Goal: Task Accomplishment & Management: Use online tool/utility

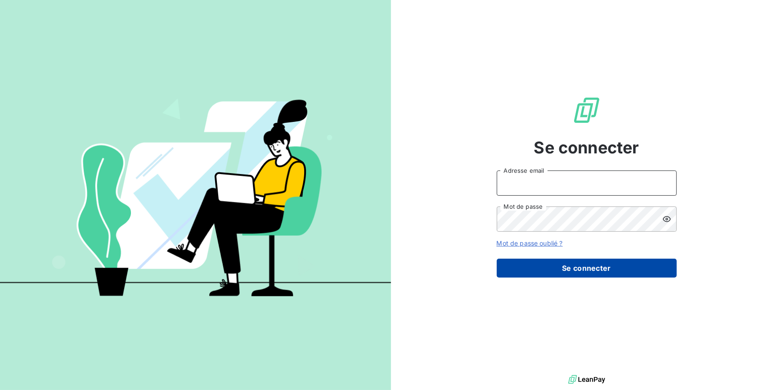
type input "[EMAIL_ADDRESS][DOMAIN_NAME]"
click at [576, 269] on button "Se connecter" at bounding box center [587, 268] width 180 height 19
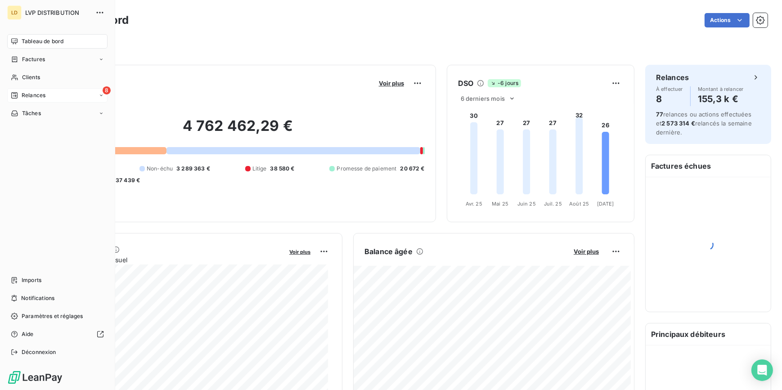
click at [28, 95] on span "Relances" at bounding box center [34, 95] width 24 height 8
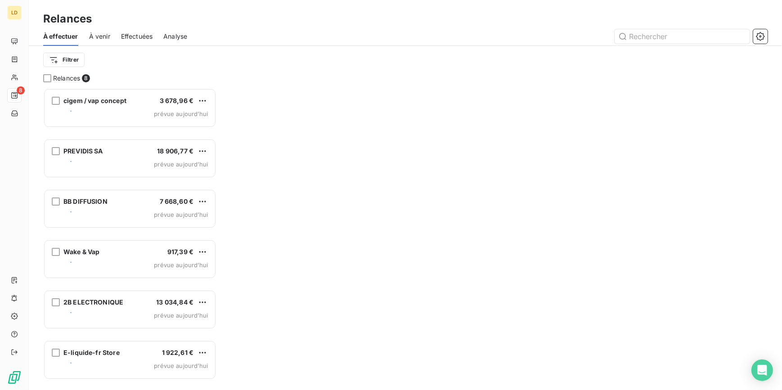
scroll to position [296, 166]
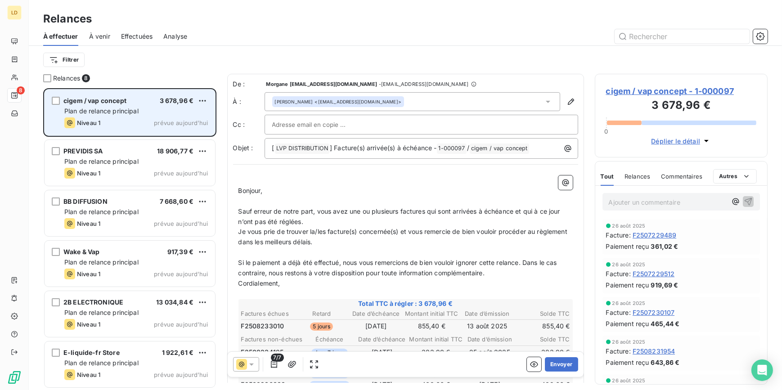
click at [126, 108] on span "Plan de relance principal" at bounding box center [101, 111] width 74 height 8
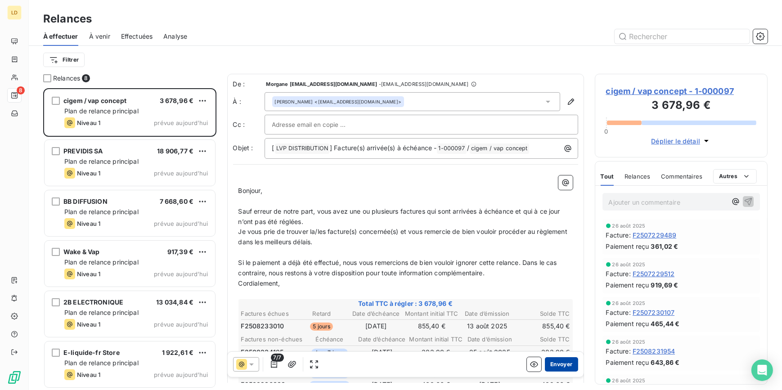
click at [556, 365] on button "Envoyer" at bounding box center [561, 364] width 33 height 14
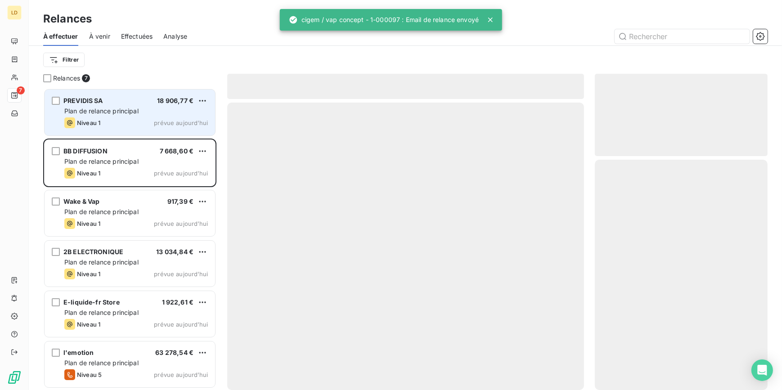
click at [117, 107] on span "Plan de relance principal" at bounding box center [101, 111] width 74 height 8
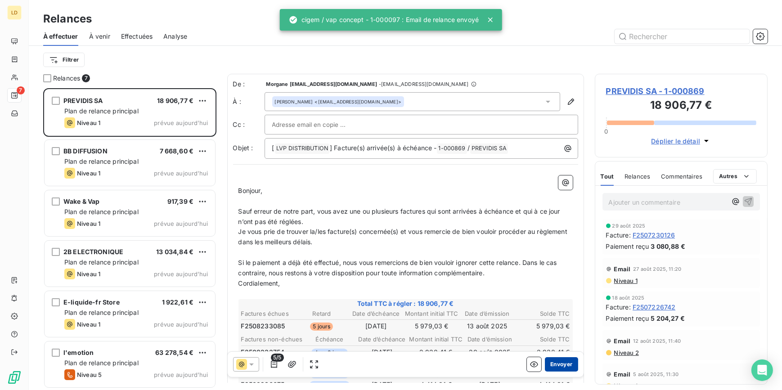
click at [551, 368] on button "Envoyer" at bounding box center [561, 364] width 33 height 14
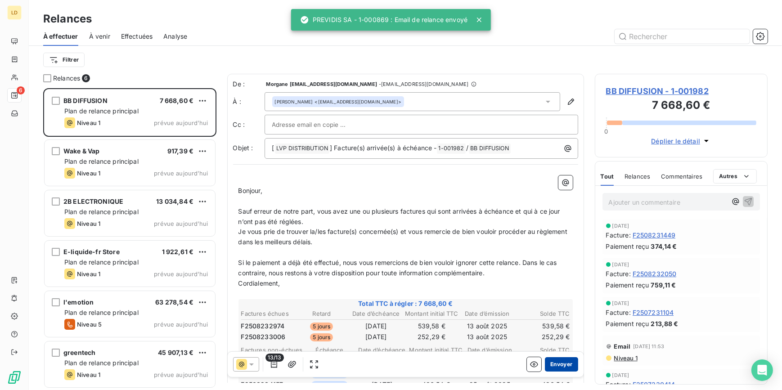
click at [548, 368] on button "Envoyer" at bounding box center [561, 364] width 33 height 14
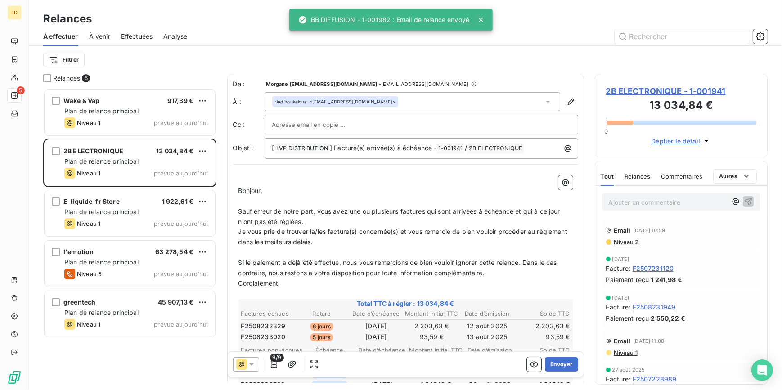
click at [553, 356] on div "9/9 Envoyer" at bounding box center [406, 364] width 356 height 25
click at [553, 360] on button "Envoyer" at bounding box center [561, 364] width 33 height 14
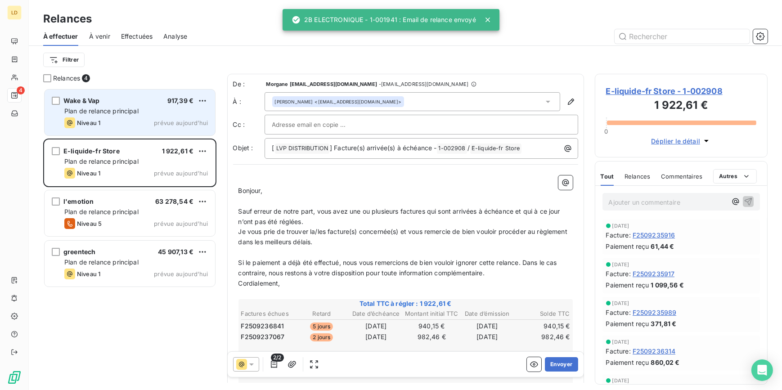
click at [126, 108] on span "Plan de relance principal" at bounding box center [101, 111] width 74 height 8
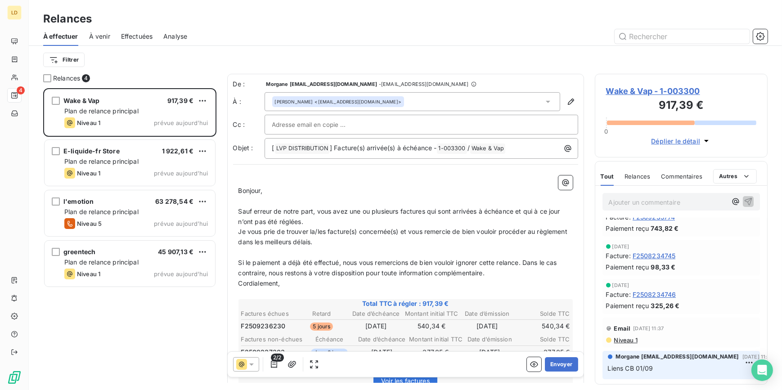
scroll to position [54, 0]
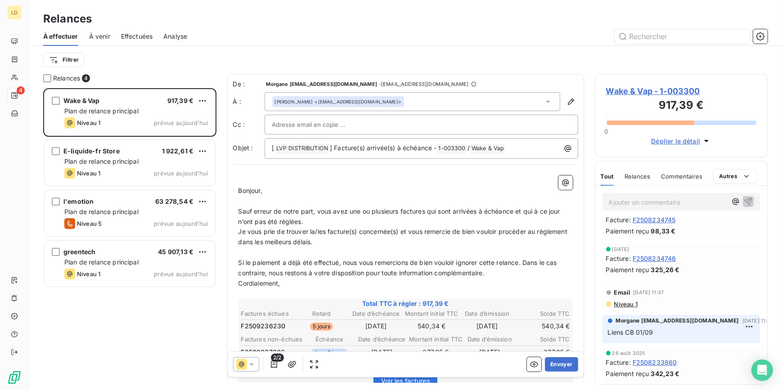
click at [655, 203] on p "Ajouter un commentaire ﻿" at bounding box center [668, 202] width 118 height 11
drag, startPoint x: 360, startPoint y: 243, endPoint x: 273, endPoint y: 243, distance: 87.7
click at [273, 243] on p "Je vous prie de trouver la/les facture(s) concernée(s) et vous remercie de bien…" at bounding box center [405, 237] width 334 height 21
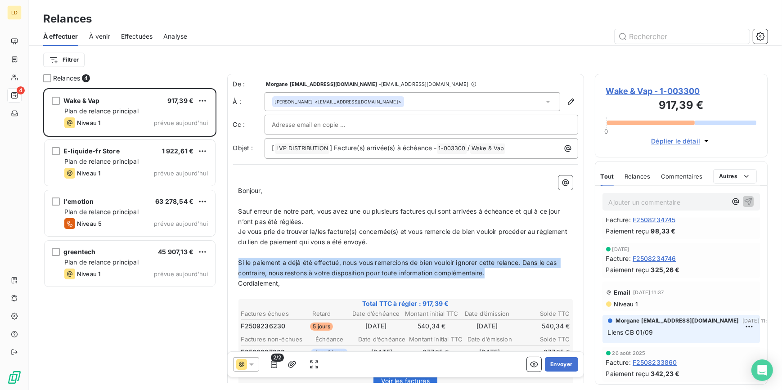
drag, startPoint x: 364, startPoint y: 270, endPoint x: 235, endPoint y: 263, distance: 129.8
click at [235, 263] on div "﻿ Bonjour, ﻿ Sauf erreur de notre part, vous avez une ou plusieurs factures qui…" at bounding box center [405, 332] width 345 height 325
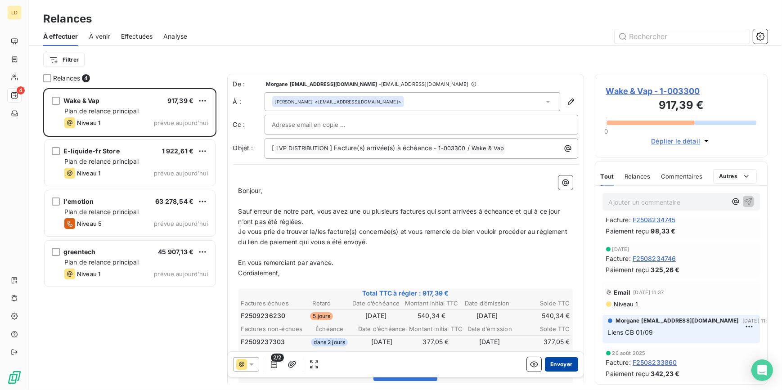
click at [554, 367] on button "Envoyer" at bounding box center [561, 364] width 33 height 14
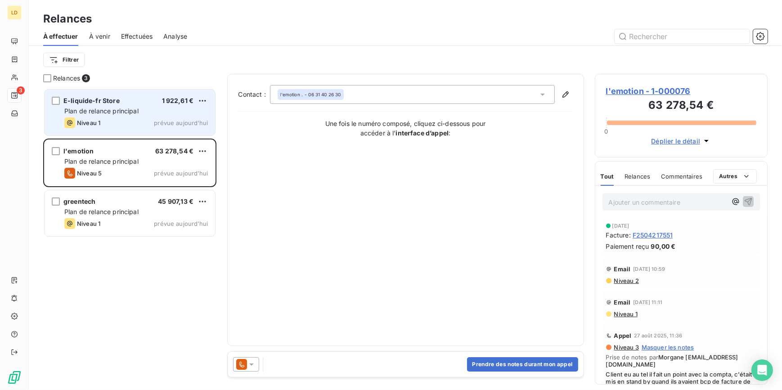
click at [121, 108] on span "Plan de relance principal" at bounding box center [101, 111] width 74 height 8
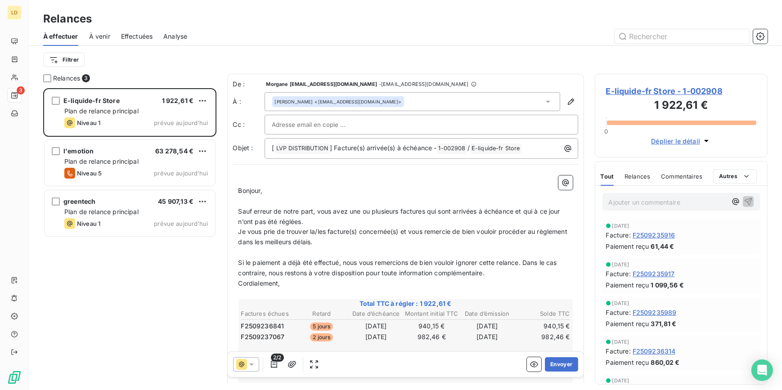
click at [672, 198] on p "Ajouter un commentaire ﻿" at bounding box center [668, 202] width 118 height 11
drag, startPoint x: 355, startPoint y: 243, endPoint x: 273, endPoint y: 247, distance: 82.0
click at [273, 247] on p "Je vous prie de trouver la/les facture(s) concernée(s) et vous remercie de bien…" at bounding box center [405, 237] width 334 height 21
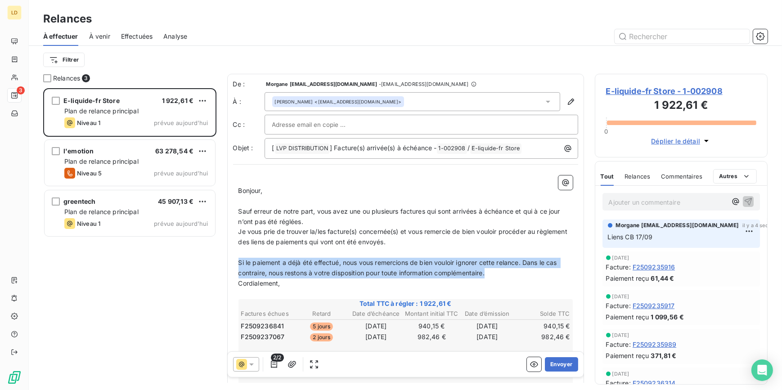
drag, startPoint x: 439, startPoint y: 267, endPoint x: 235, endPoint y: 261, distance: 203.9
click at [235, 261] on div "﻿ Bonjour, ﻿ Sauf erreur de notre part, vous avez une ou plusieurs factures qui…" at bounding box center [405, 325] width 345 height 310
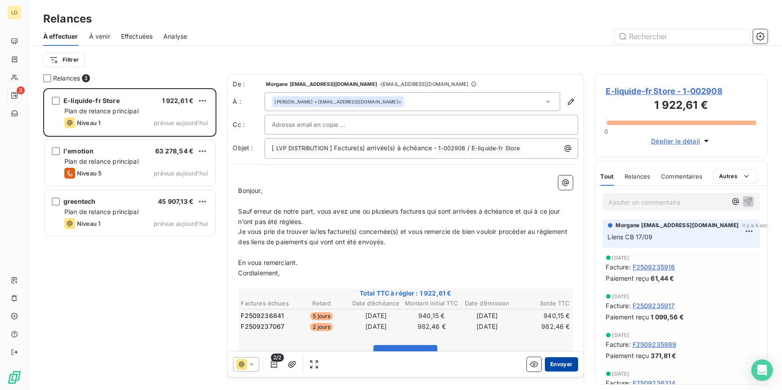
click at [558, 366] on button "Envoyer" at bounding box center [561, 364] width 33 height 14
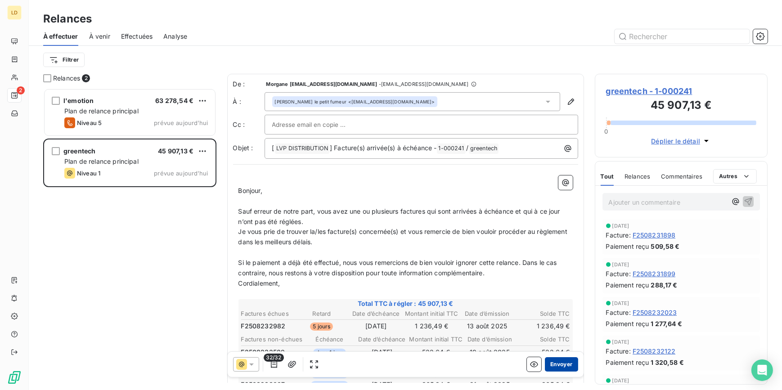
click at [562, 364] on button "Envoyer" at bounding box center [561, 364] width 33 height 14
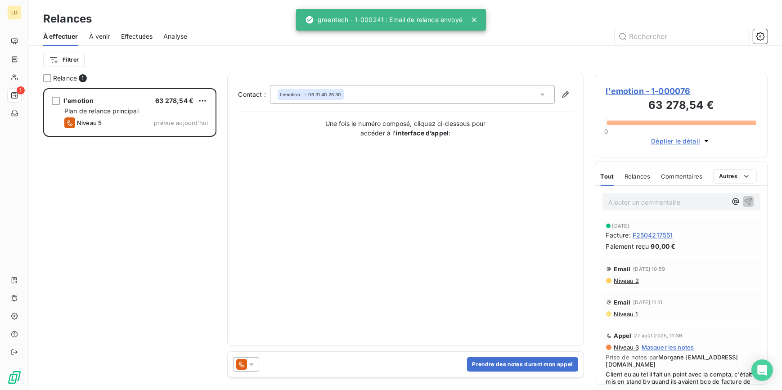
click at [248, 365] on icon at bounding box center [251, 364] width 9 height 9
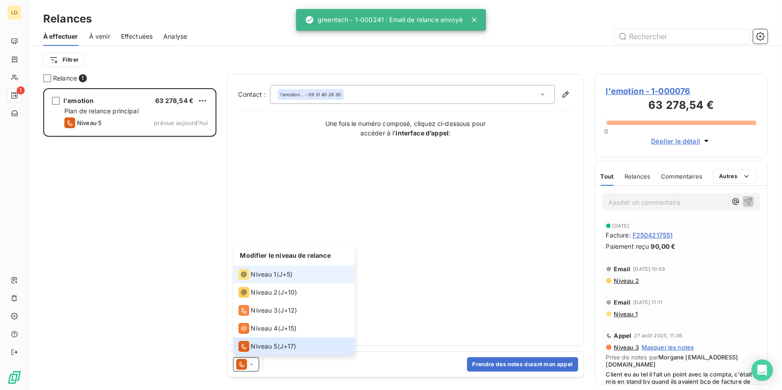
click at [269, 274] on span "Niveau 1" at bounding box center [264, 274] width 26 height 9
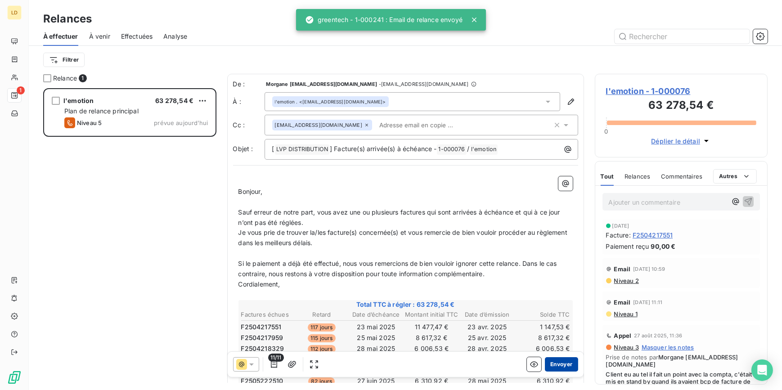
click at [562, 361] on button "Envoyer" at bounding box center [561, 364] width 33 height 14
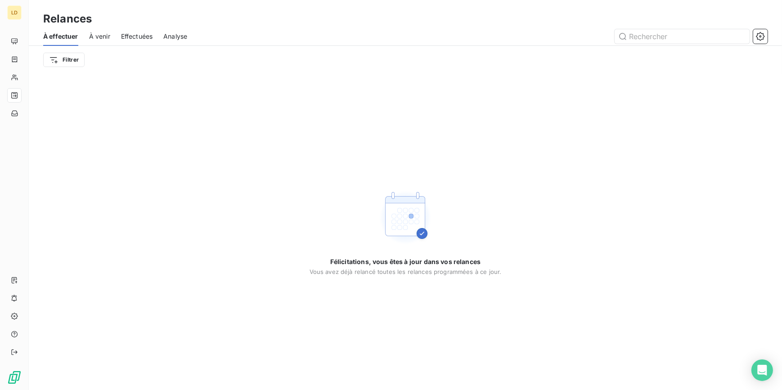
click at [5, 78] on div "LD" at bounding box center [14, 195] width 29 height 390
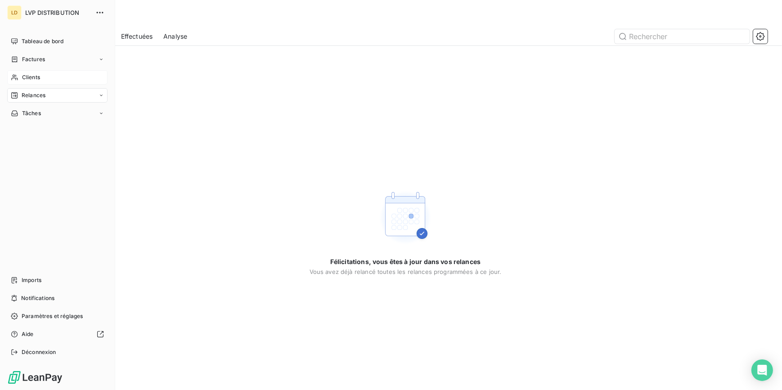
click at [8, 76] on div "Clients" at bounding box center [57, 77] width 100 height 14
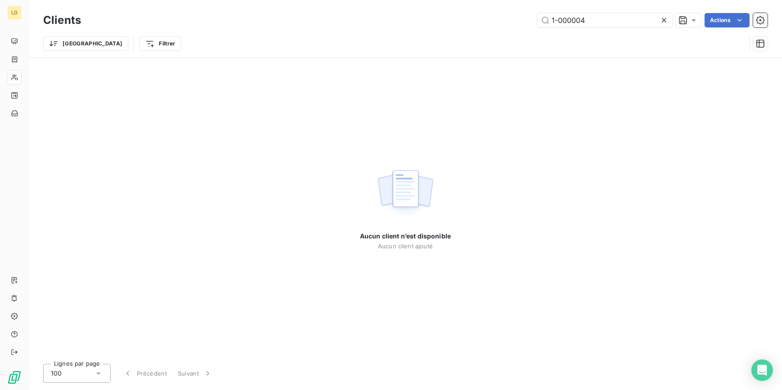
drag, startPoint x: 524, startPoint y: 19, endPoint x: 491, endPoint y: 18, distance: 32.4
click at [494, 19] on div "1-000004 Actions" at bounding box center [430, 20] width 676 height 14
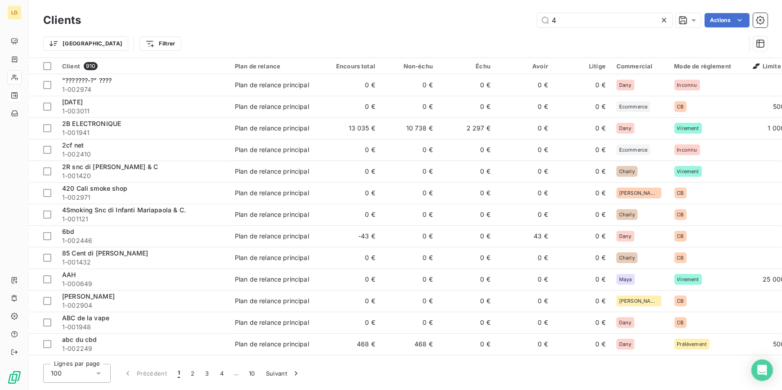
drag, startPoint x: 579, startPoint y: 22, endPoint x: 494, endPoint y: 14, distance: 85.4
click at [511, 17] on div "4 Actions" at bounding box center [430, 20] width 676 height 14
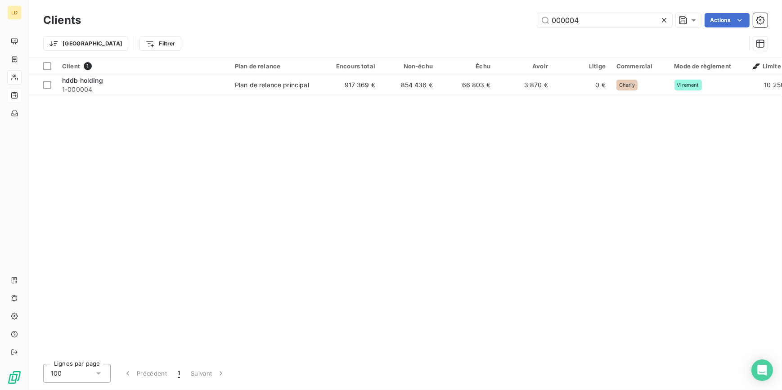
type input "000004"
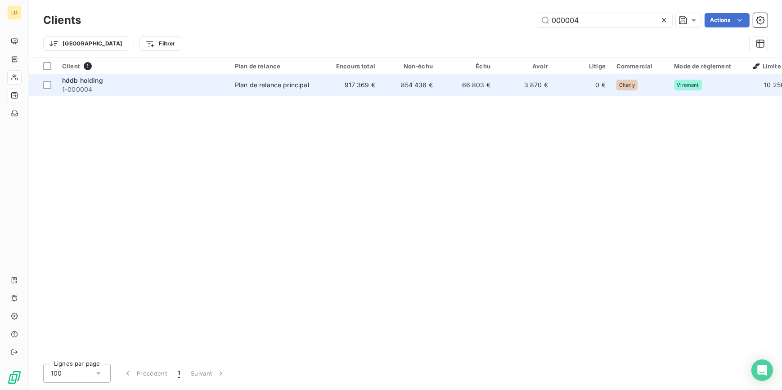
click at [470, 78] on td "66 803 €" at bounding box center [467, 85] width 58 height 22
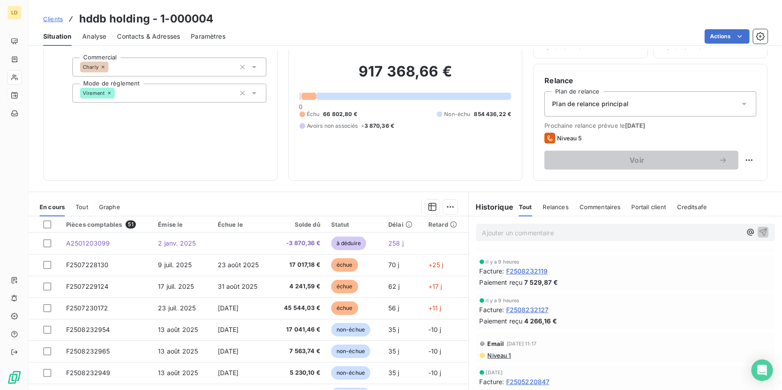
scroll to position [191, 0]
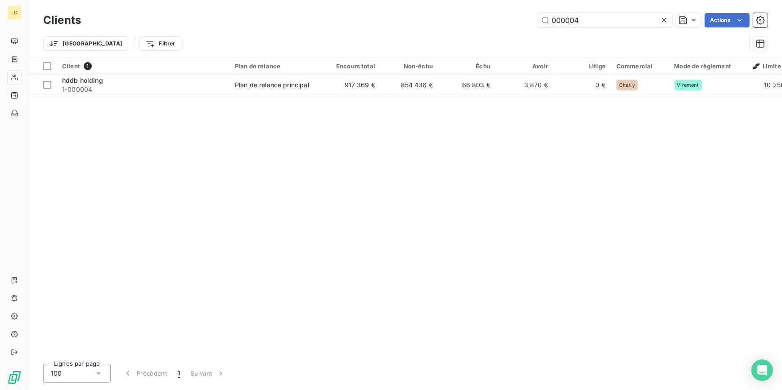
drag, startPoint x: 589, startPoint y: 24, endPoint x: 495, endPoint y: 19, distance: 94.6
click at [498, 19] on div "000004 Actions" at bounding box center [430, 20] width 676 height 14
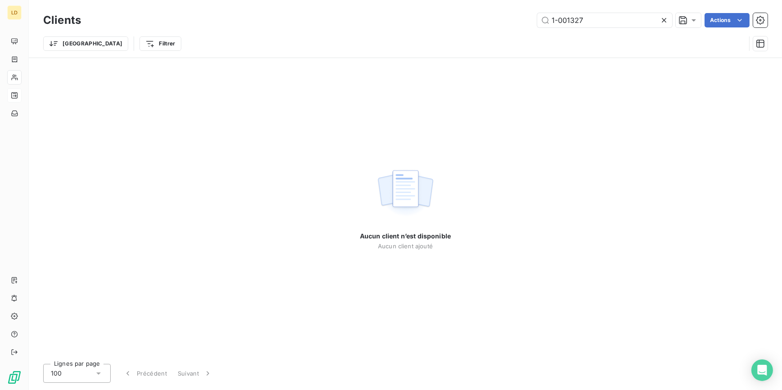
drag, startPoint x: 526, startPoint y: 15, endPoint x: 489, endPoint y: 14, distance: 36.5
click at [497, 14] on div "1-001327 Actions" at bounding box center [430, 20] width 676 height 14
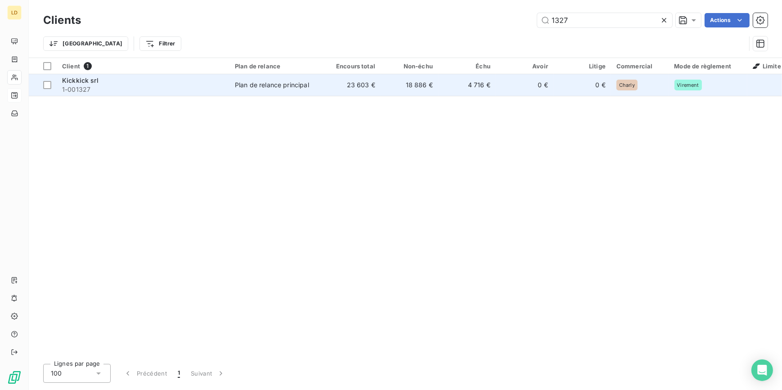
type input "1327"
click at [221, 79] on div "Kickkick srl" at bounding box center [143, 80] width 162 height 9
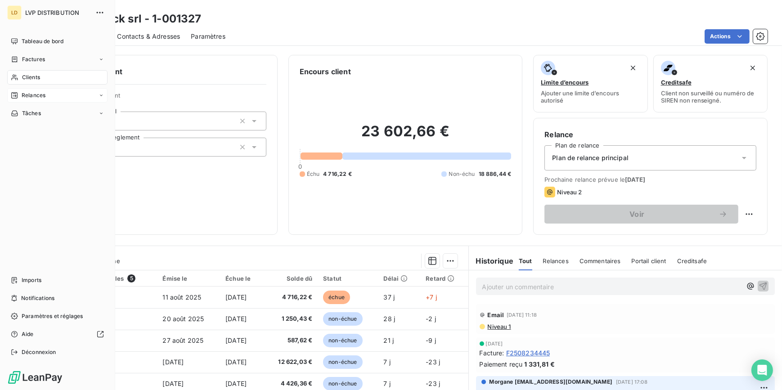
drag, startPoint x: 9, startPoint y: 74, endPoint x: 69, endPoint y: 72, distance: 59.9
click at [9, 75] on div "Clients" at bounding box center [57, 77] width 100 height 14
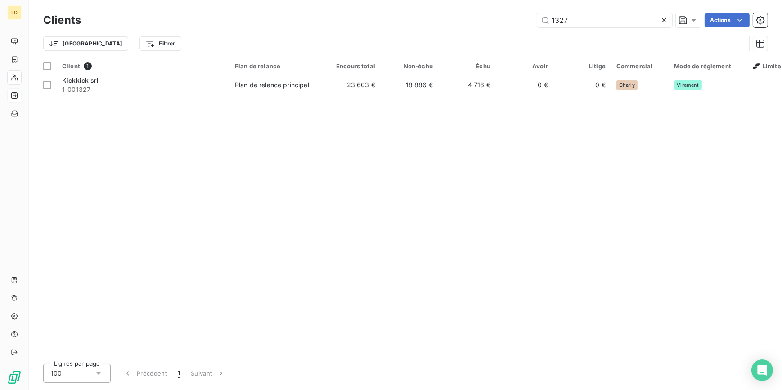
drag, startPoint x: 586, startPoint y: 19, endPoint x: 463, endPoint y: 16, distance: 123.3
click at [485, 12] on div "Clients 1327 Actions" at bounding box center [405, 20] width 724 height 19
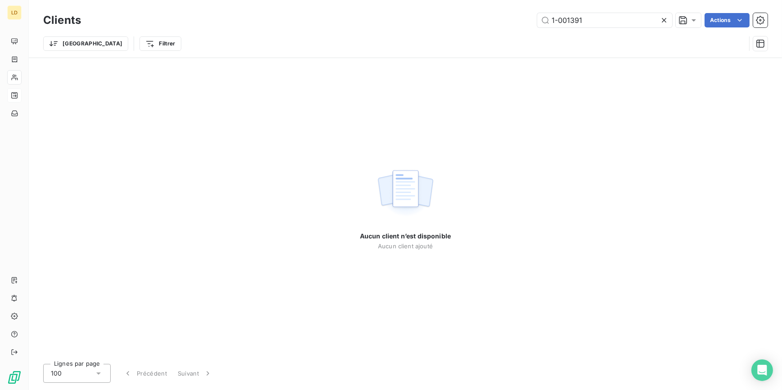
drag, startPoint x: 601, startPoint y: 18, endPoint x: 472, endPoint y: 18, distance: 129.6
click at [481, 18] on div "1-001391 Actions" at bounding box center [430, 20] width 676 height 14
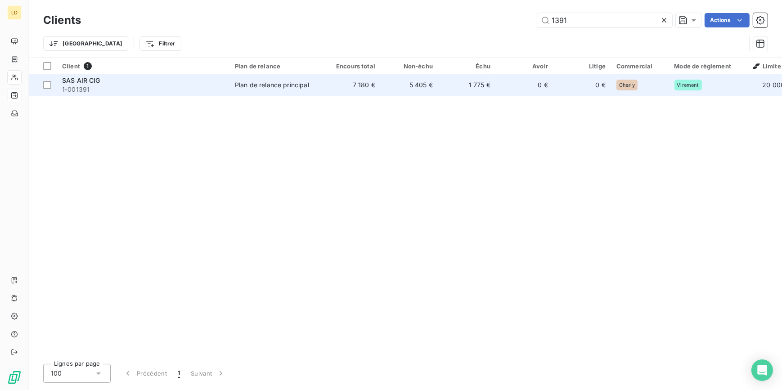
type input "1391"
click at [231, 80] on td "Plan de relance principal" at bounding box center [276, 85] width 94 height 22
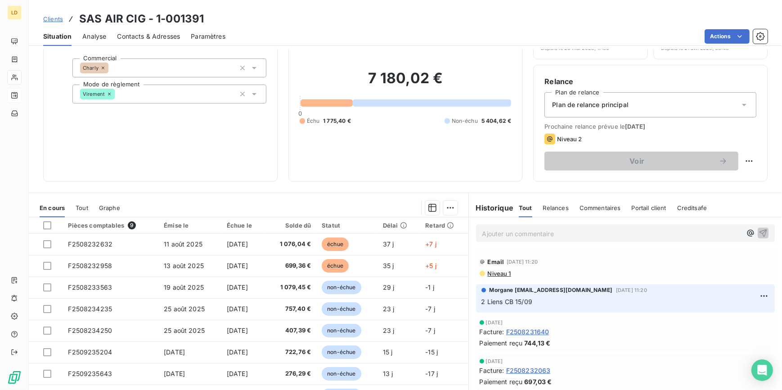
scroll to position [54, 0]
click at [20, 77] on div at bounding box center [14, 77] width 14 height 14
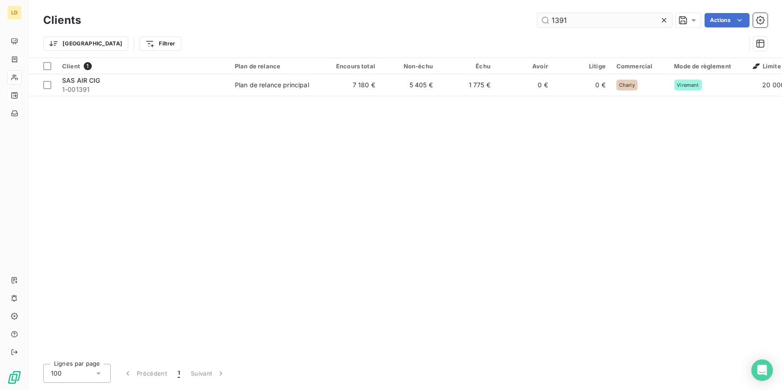
click at [553, 20] on input "1391" at bounding box center [604, 20] width 135 height 14
drag, startPoint x: 587, startPoint y: 17, endPoint x: 480, endPoint y: 17, distance: 107.5
click at [488, 17] on div "1391 Actions" at bounding box center [430, 20] width 676 height 14
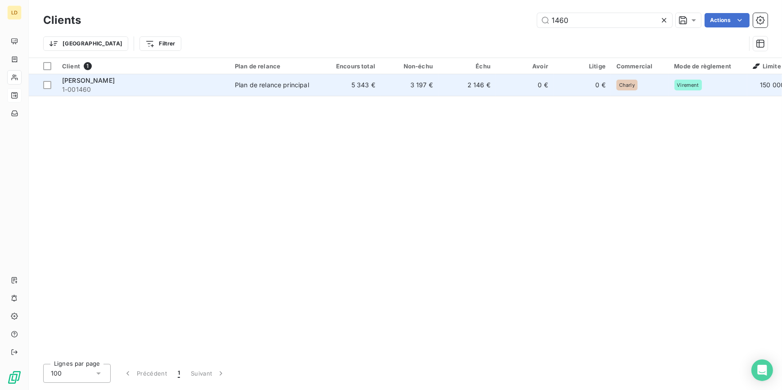
type input "1460"
click at [353, 81] on td "5 343 €" at bounding box center [352, 85] width 58 height 22
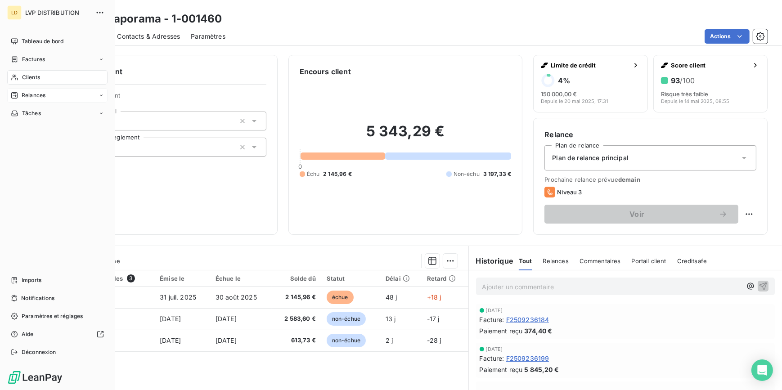
click at [13, 76] on icon at bounding box center [14, 78] width 6 height 6
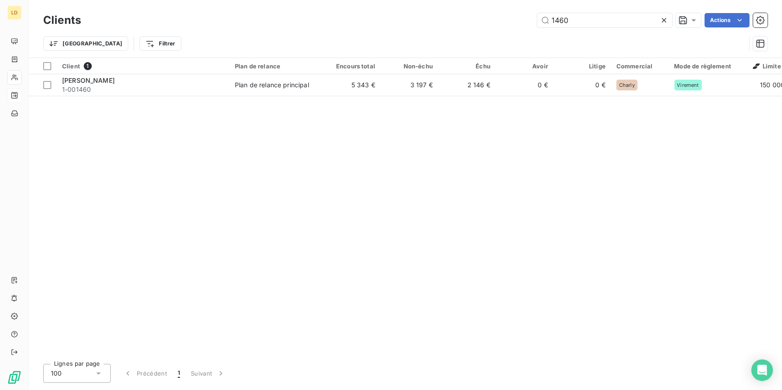
click at [505, 18] on div "1460 Actions" at bounding box center [430, 20] width 676 height 14
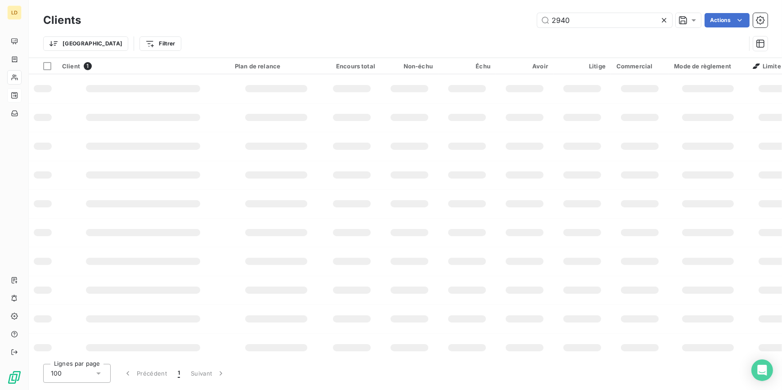
type input "2940"
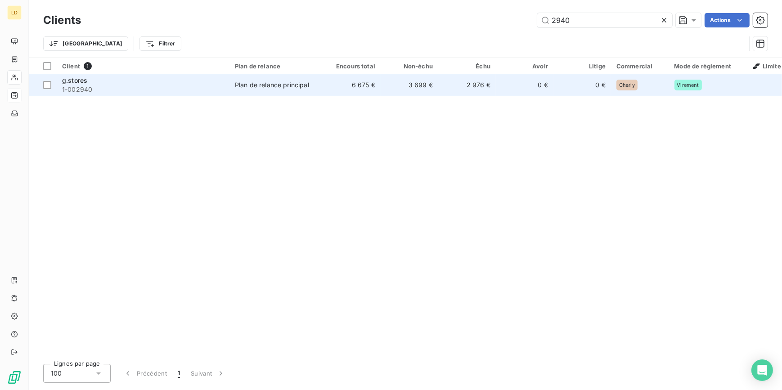
click at [477, 78] on td "2 976 €" at bounding box center [467, 85] width 58 height 22
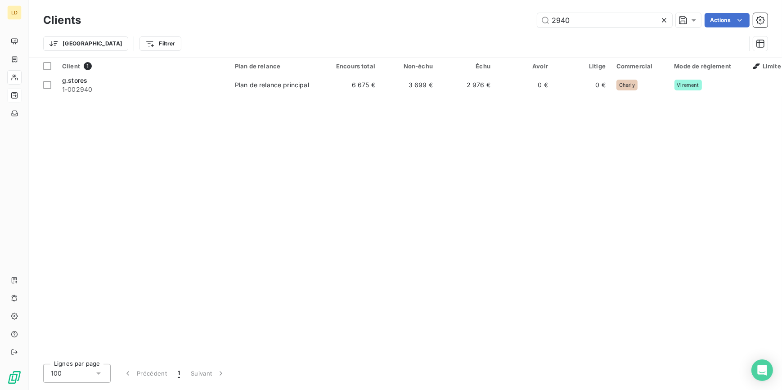
drag, startPoint x: 589, startPoint y: 20, endPoint x: 475, endPoint y: 23, distance: 114.3
click at [484, 22] on div "2940 Actions" at bounding box center [430, 20] width 676 height 14
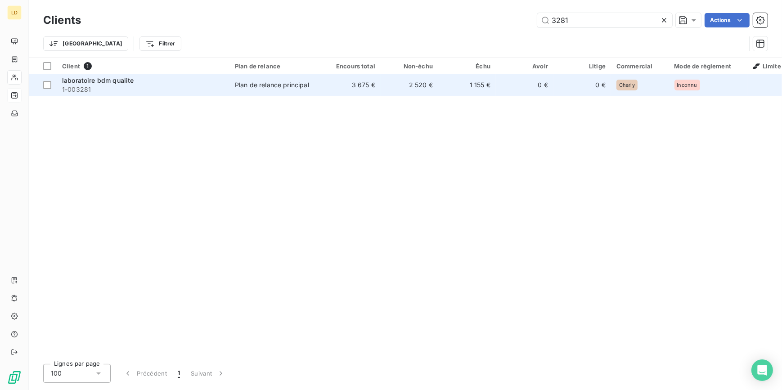
type input "3281"
click at [468, 82] on td "1 155 €" at bounding box center [467, 85] width 58 height 22
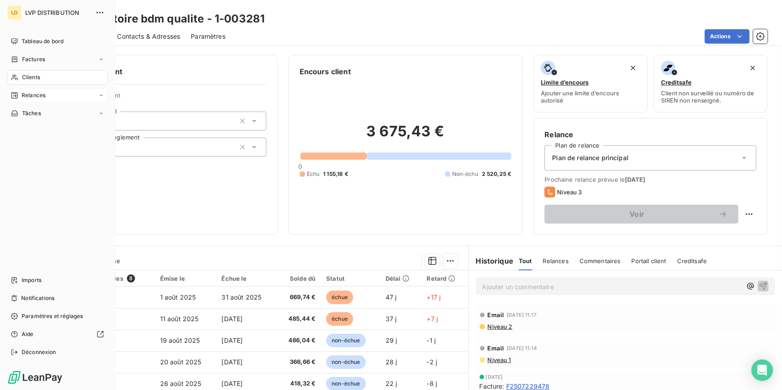
click at [19, 77] on div "Clients" at bounding box center [57, 77] width 100 height 14
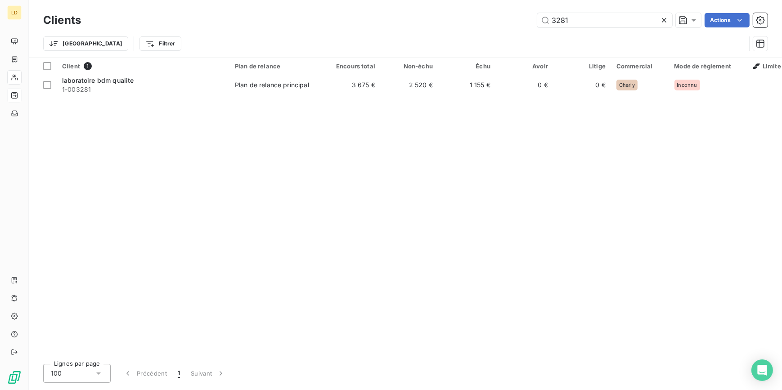
drag, startPoint x: 592, startPoint y: 23, endPoint x: 463, endPoint y: 22, distance: 128.2
click at [473, 22] on div "3281 Actions" at bounding box center [430, 20] width 676 height 14
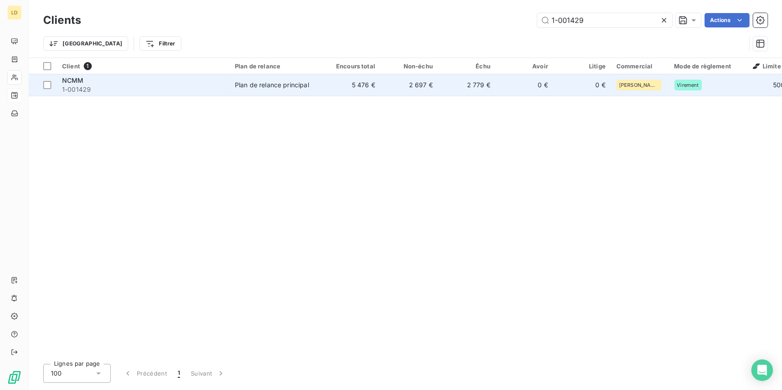
type input "1-001429"
click at [297, 86] on div "Plan de relance principal" at bounding box center [272, 85] width 74 height 9
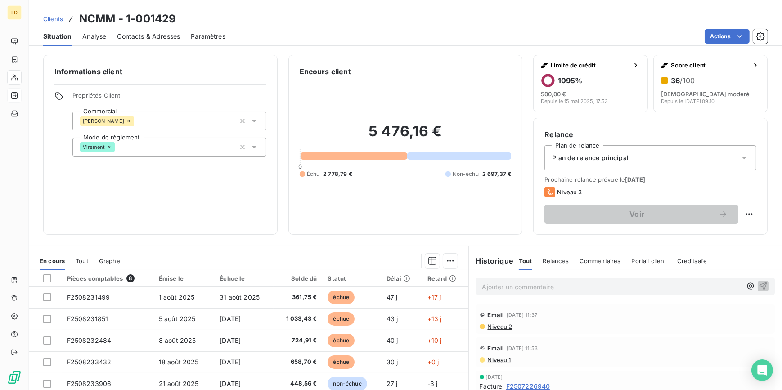
click at [13, 76] on icon at bounding box center [15, 77] width 8 height 7
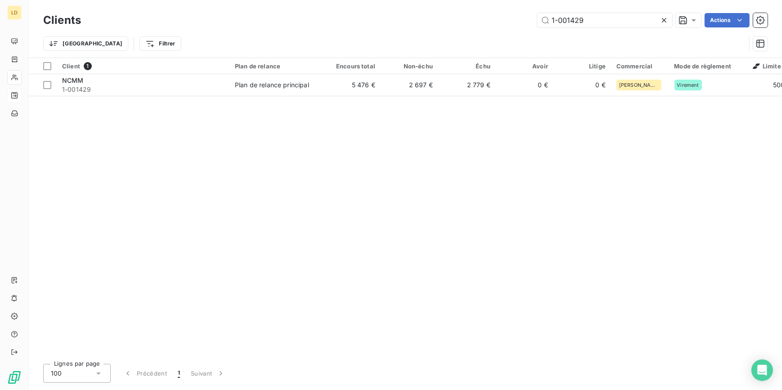
drag, startPoint x: 567, startPoint y: 20, endPoint x: 494, endPoint y: 21, distance: 73.3
click at [495, 21] on div "1-001429 Actions" at bounding box center [430, 20] width 676 height 14
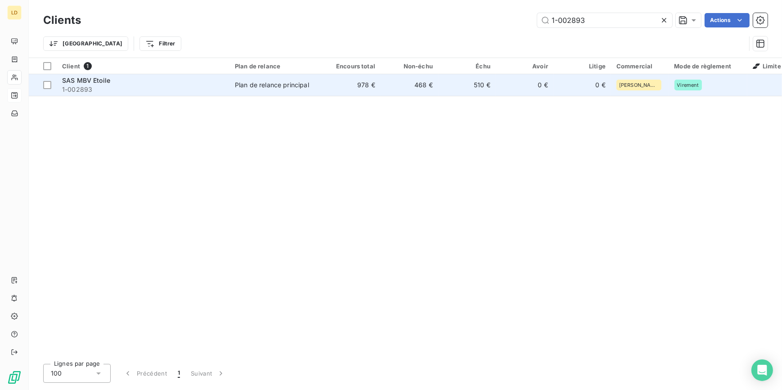
type input "1-002893"
click at [198, 89] on span "1-002893" at bounding box center [143, 89] width 162 height 9
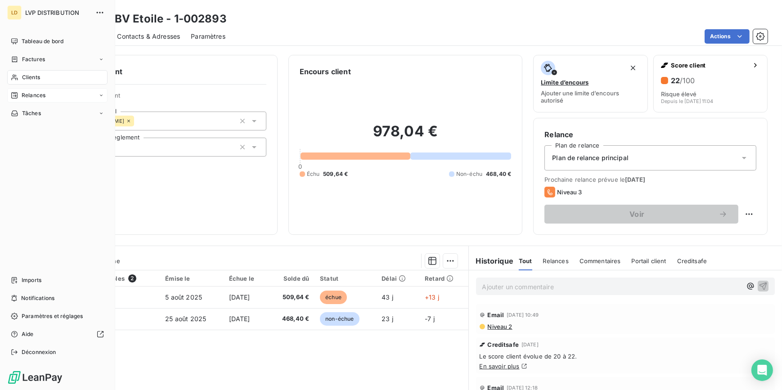
click at [19, 76] on div "Clients" at bounding box center [57, 77] width 100 height 14
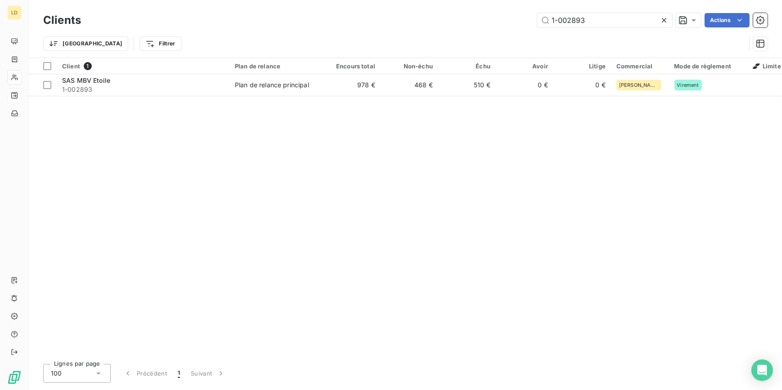
drag, startPoint x: 562, startPoint y: 18, endPoint x: 492, endPoint y: 21, distance: 70.3
click at [523, 18] on div "1-002893 Actions" at bounding box center [430, 20] width 676 height 14
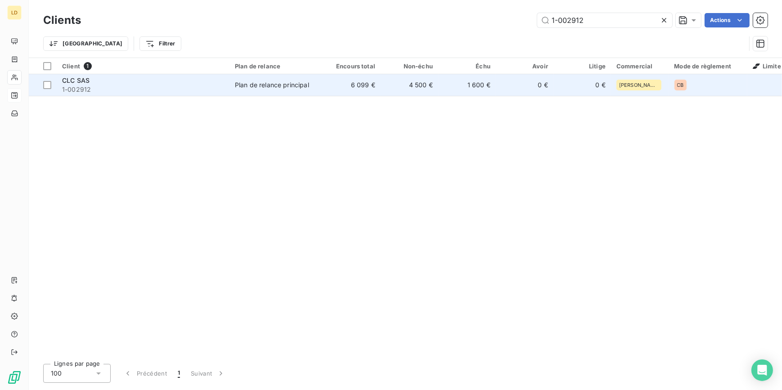
type input "1-002912"
click at [378, 91] on td "6 099 €" at bounding box center [352, 85] width 58 height 22
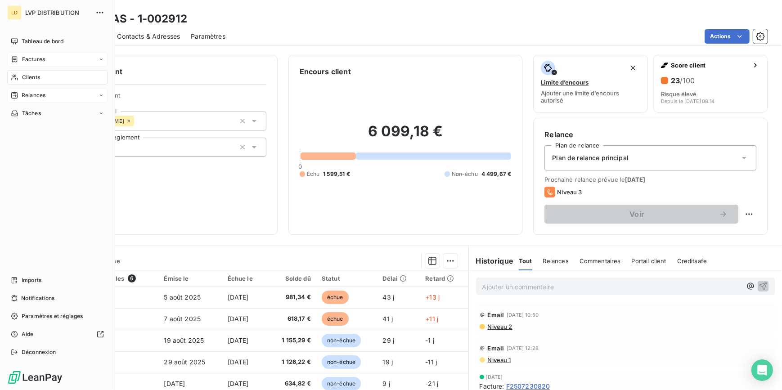
click at [24, 63] on div "Factures" at bounding box center [57, 59] width 100 height 14
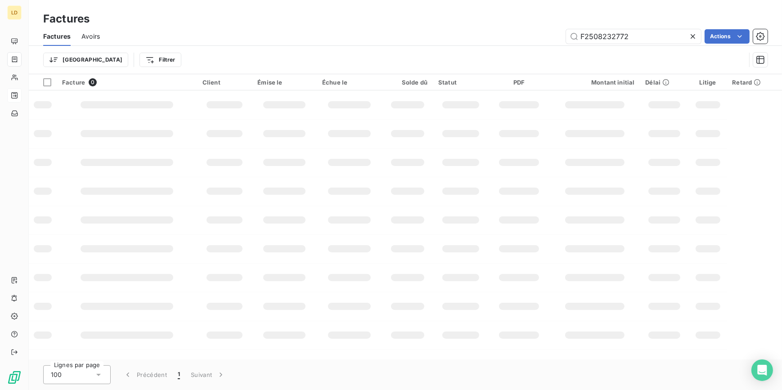
drag, startPoint x: 655, startPoint y: 37, endPoint x: 492, endPoint y: 39, distance: 162.9
click at [531, 39] on div "F2508232772 Actions" at bounding box center [439, 36] width 657 height 14
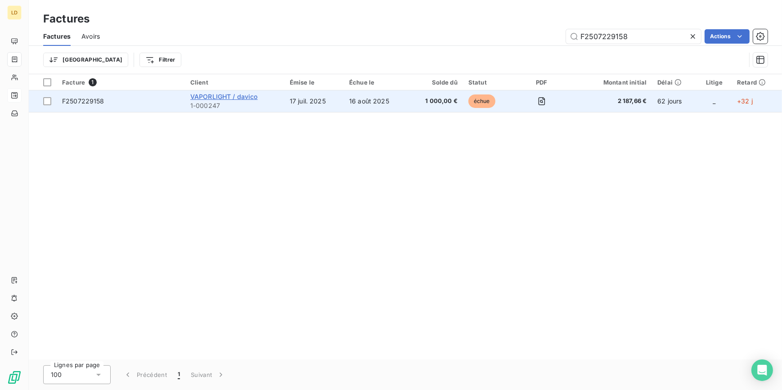
type input "F2507229158"
click at [231, 95] on span "VAPORLIGHT / davico" at bounding box center [223, 97] width 67 height 8
